Goal: Find specific page/section: Find specific page/section

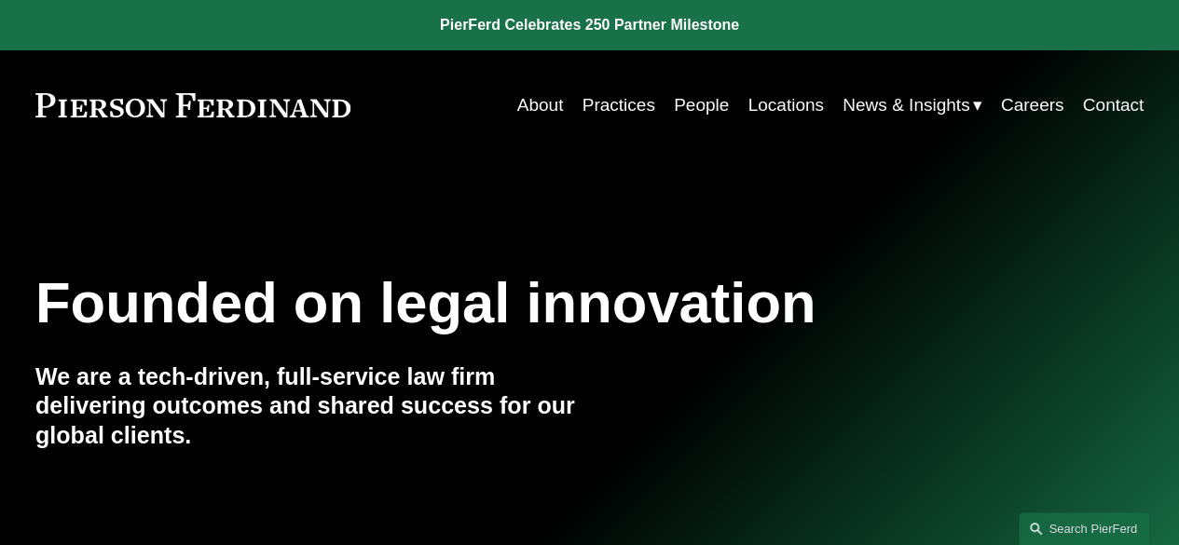
click at [643, 100] on link "Practices" at bounding box center [618, 105] width 73 height 35
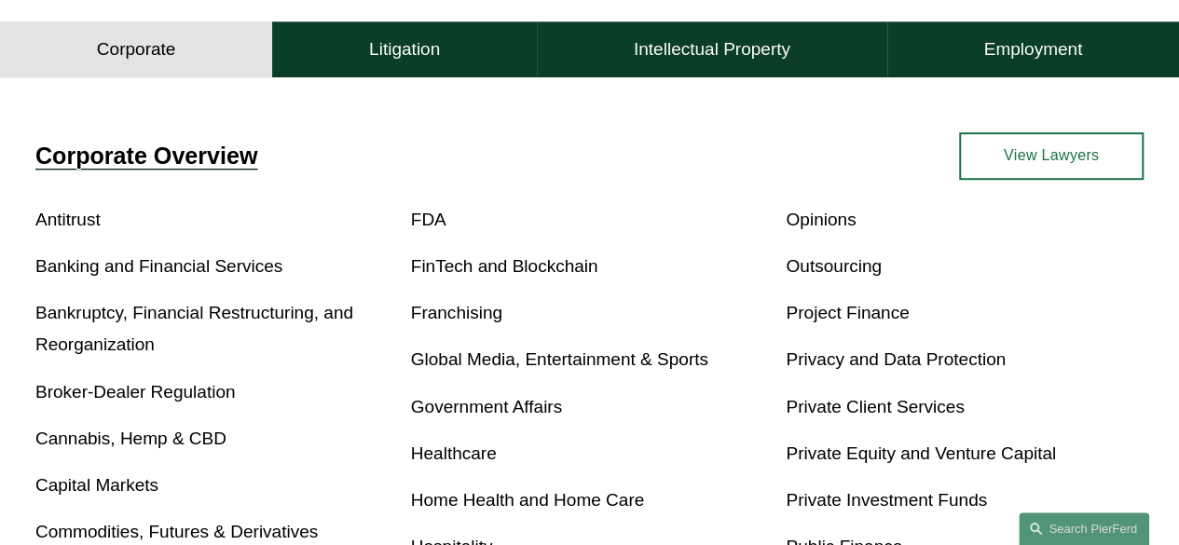
scroll to position [527, 0]
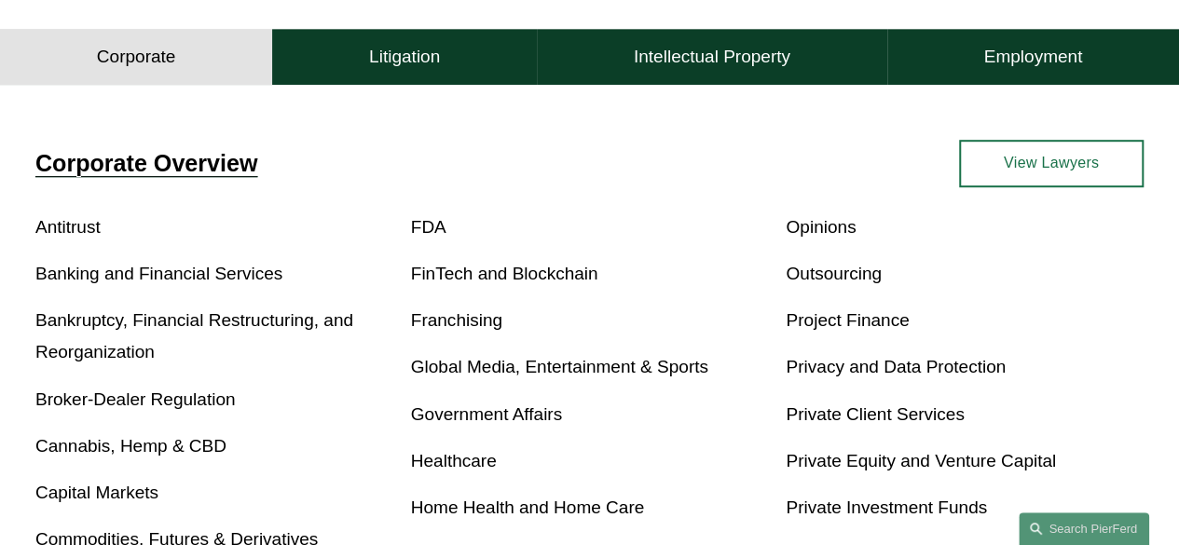
click at [956, 467] on link "Private Equity and Venture Capital" at bounding box center [921, 461] width 270 height 20
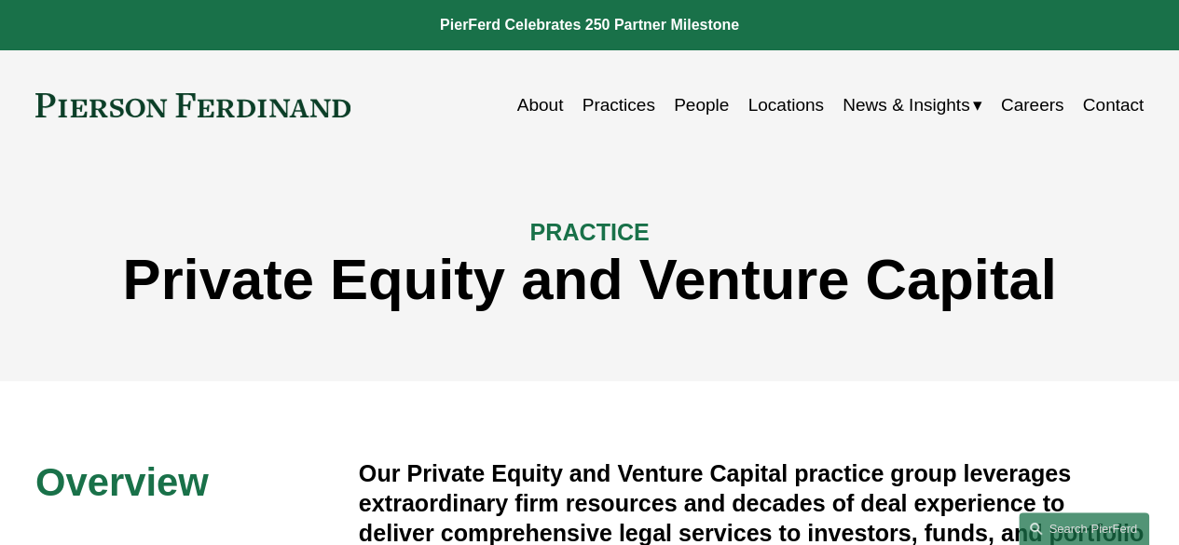
click at [798, 102] on link "Locations" at bounding box center [784, 105] width 75 height 35
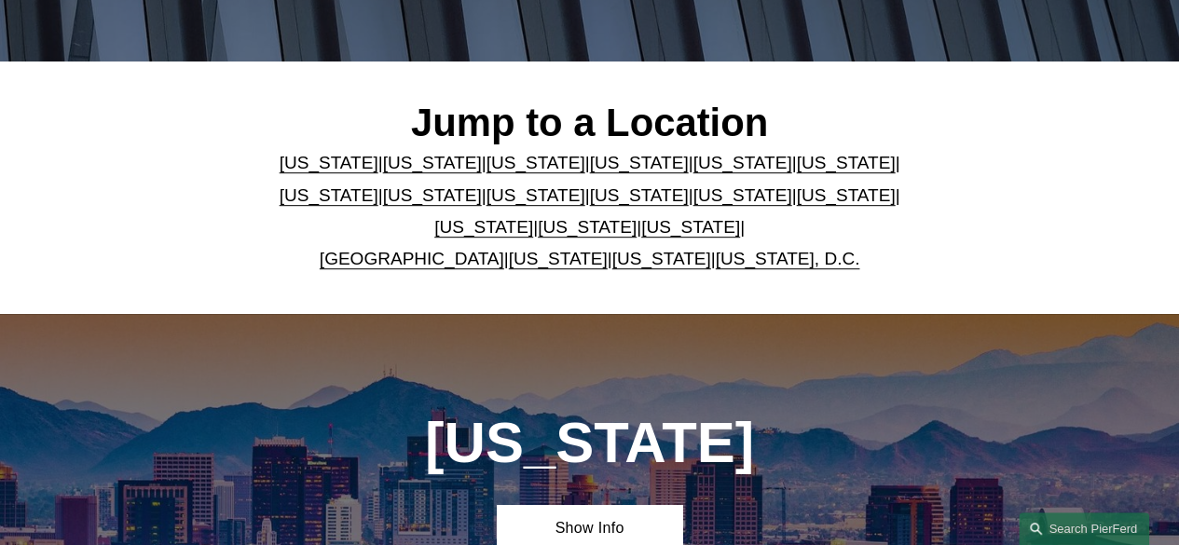
scroll to position [462, 0]
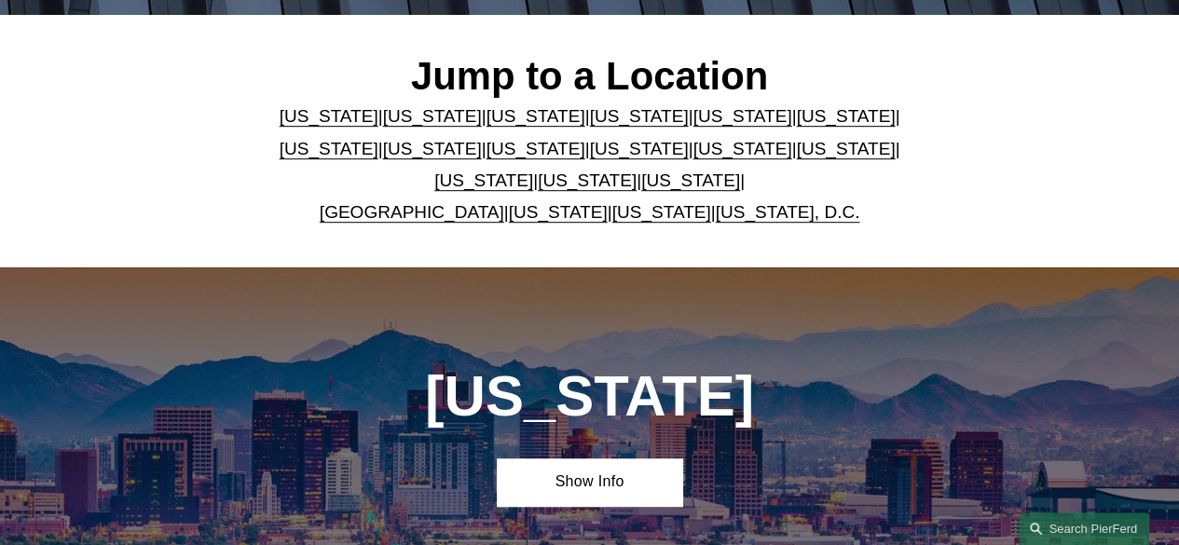
click at [430, 122] on link "California" at bounding box center [432, 116] width 99 height 20
click at [430, 122] on link "[US_STATE]" at bounding box center [432, 116] width 99 height 20
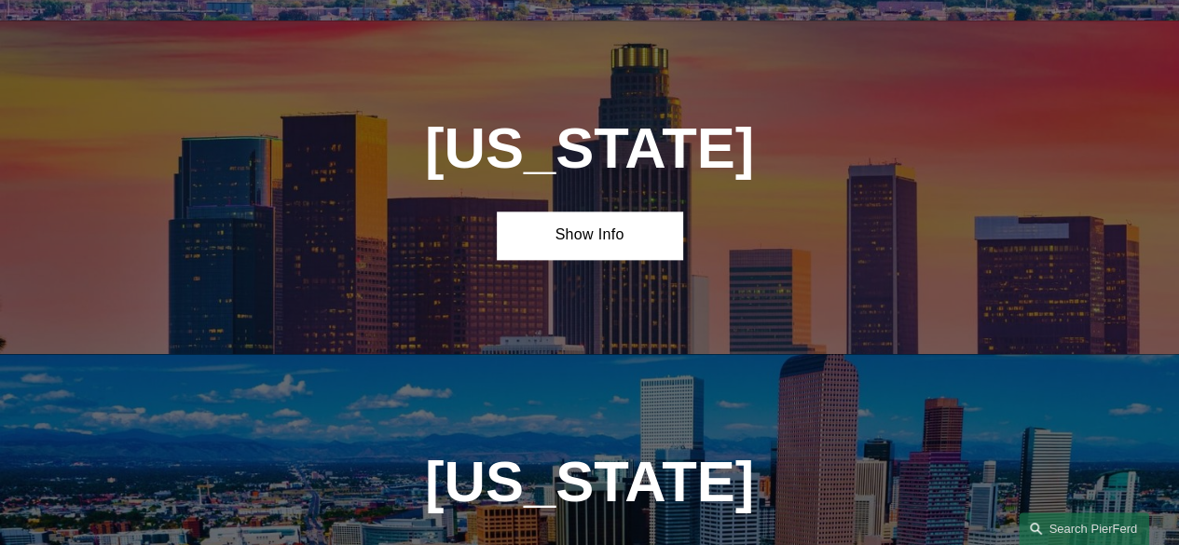
scroll to position [1073, 0]
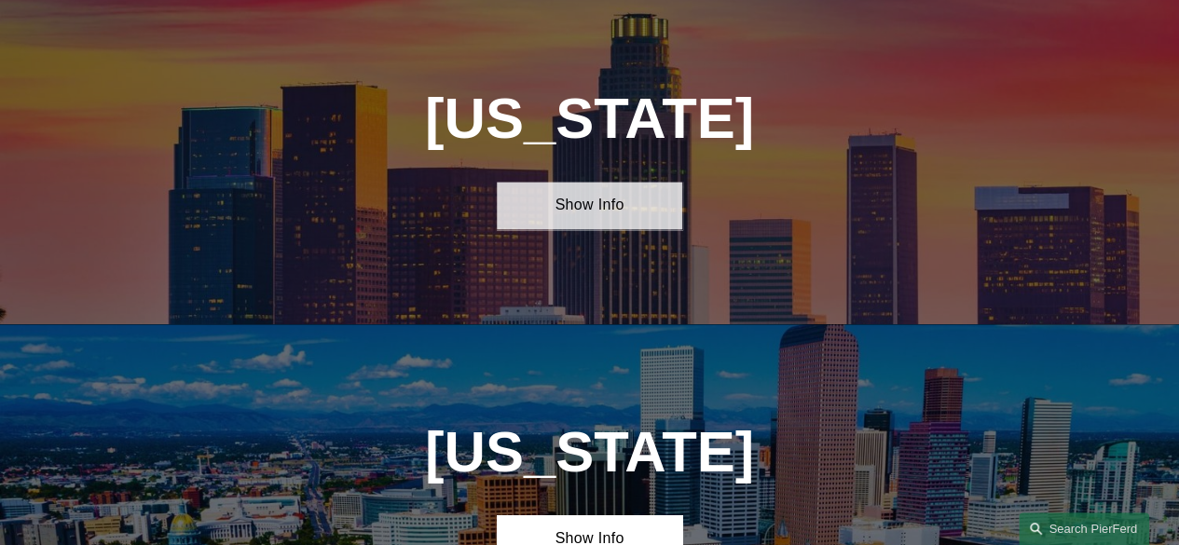
click at [576, 215] on link "Show Info" at bounding box center [589, 206] width 185 height 48
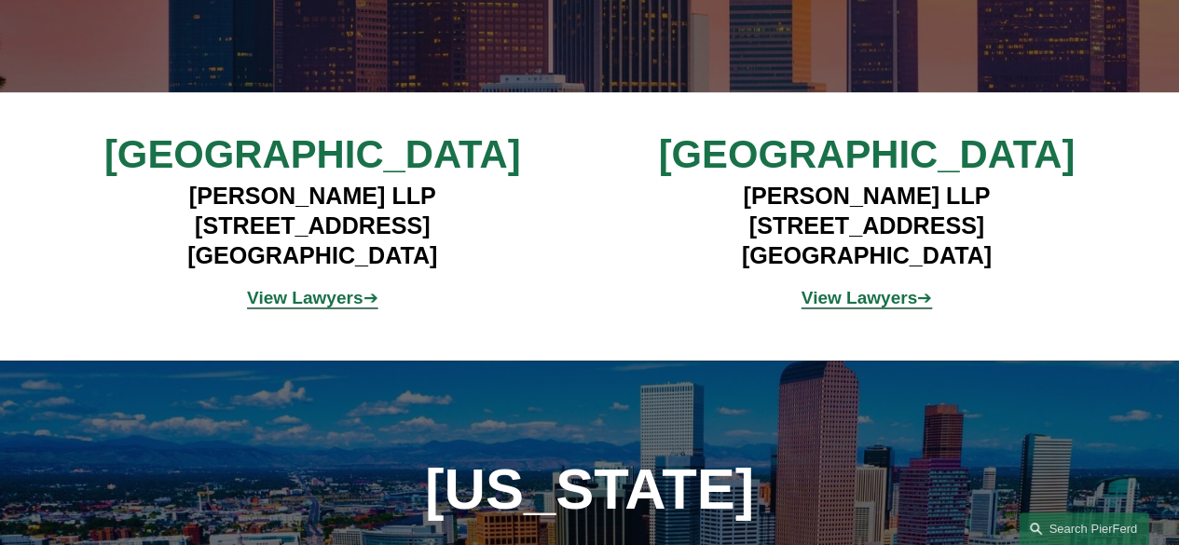
scroll to position [1363, 0]
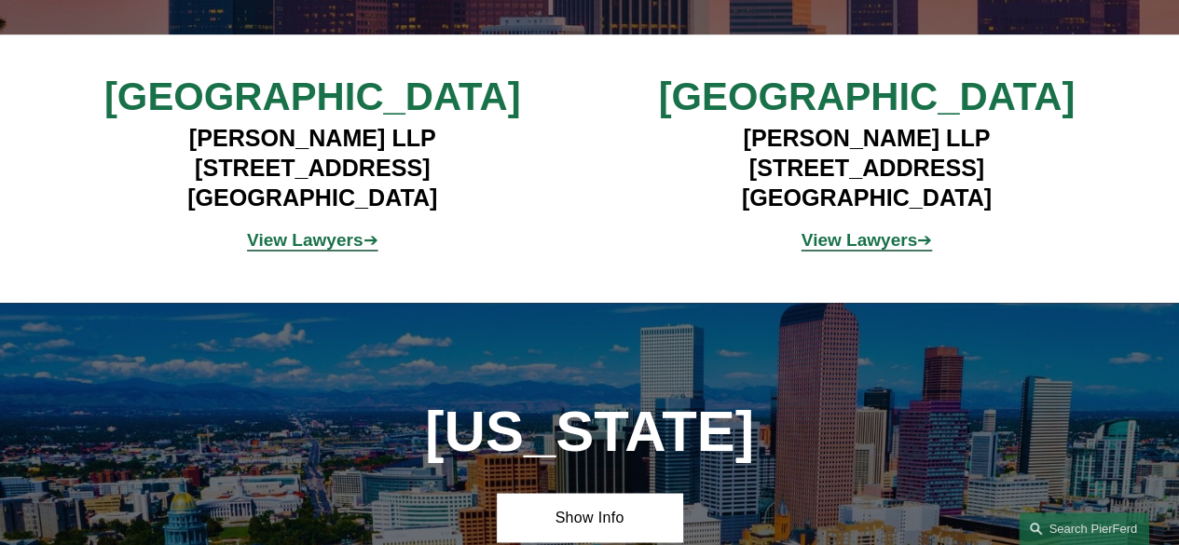
click at [898, 250] on strong "View Lawyers" at bounding box center [859, 240] width 116 height 20
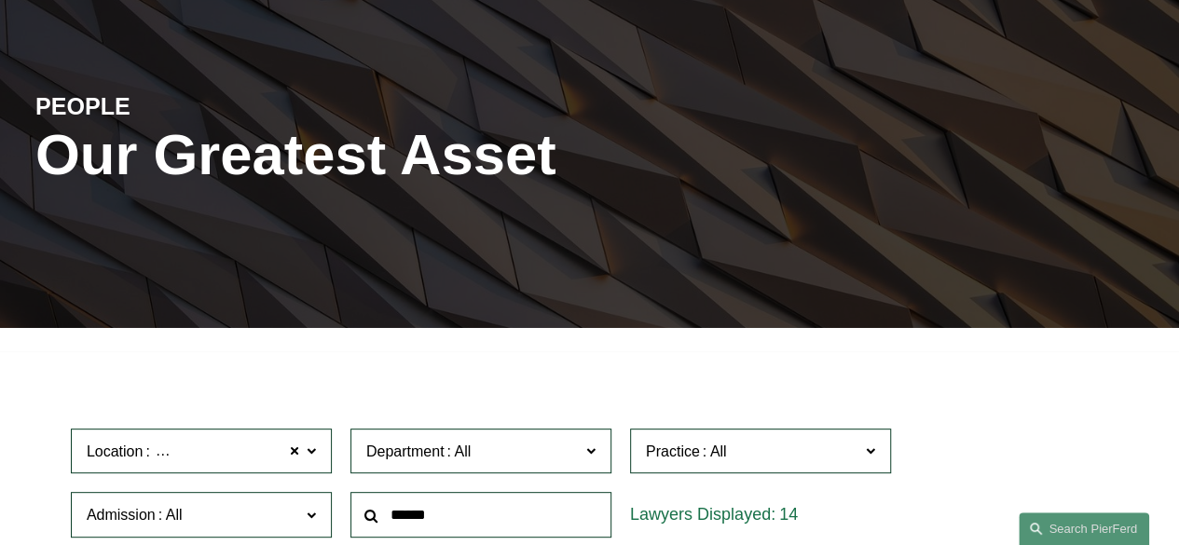
scroll to position [15, 0]
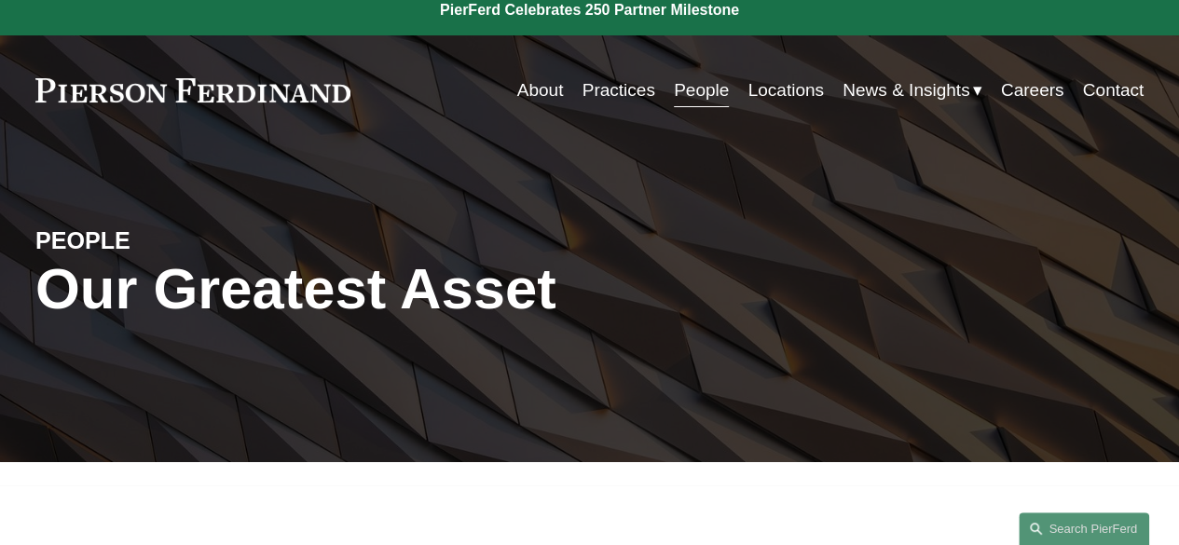
click at [623, 87] on link "Practices" at bounding box center [618, 90] width 73 height 35
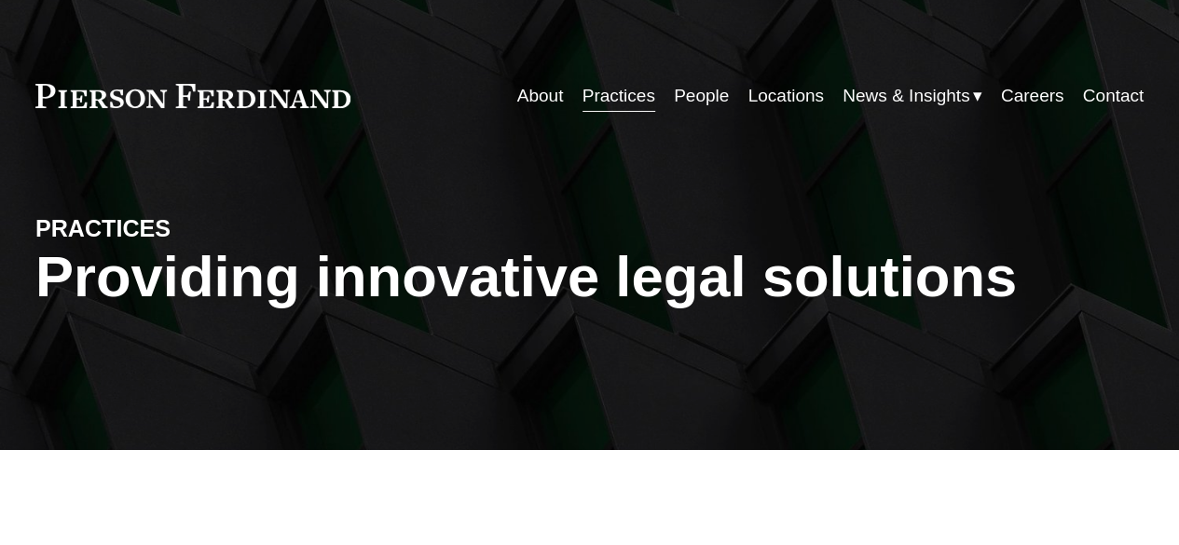
click at [788, 100] on link "Locations" at bounding box center [784, 95] width 75 height 35
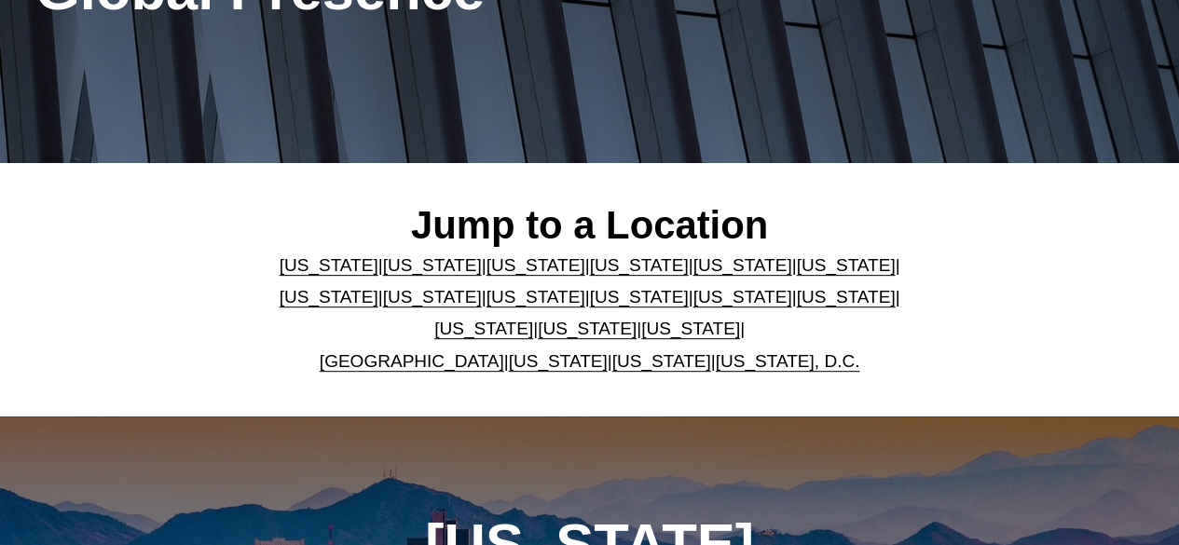
scroll to position [302, 0]
